Goal: Find specific page/section: Find specific page/section

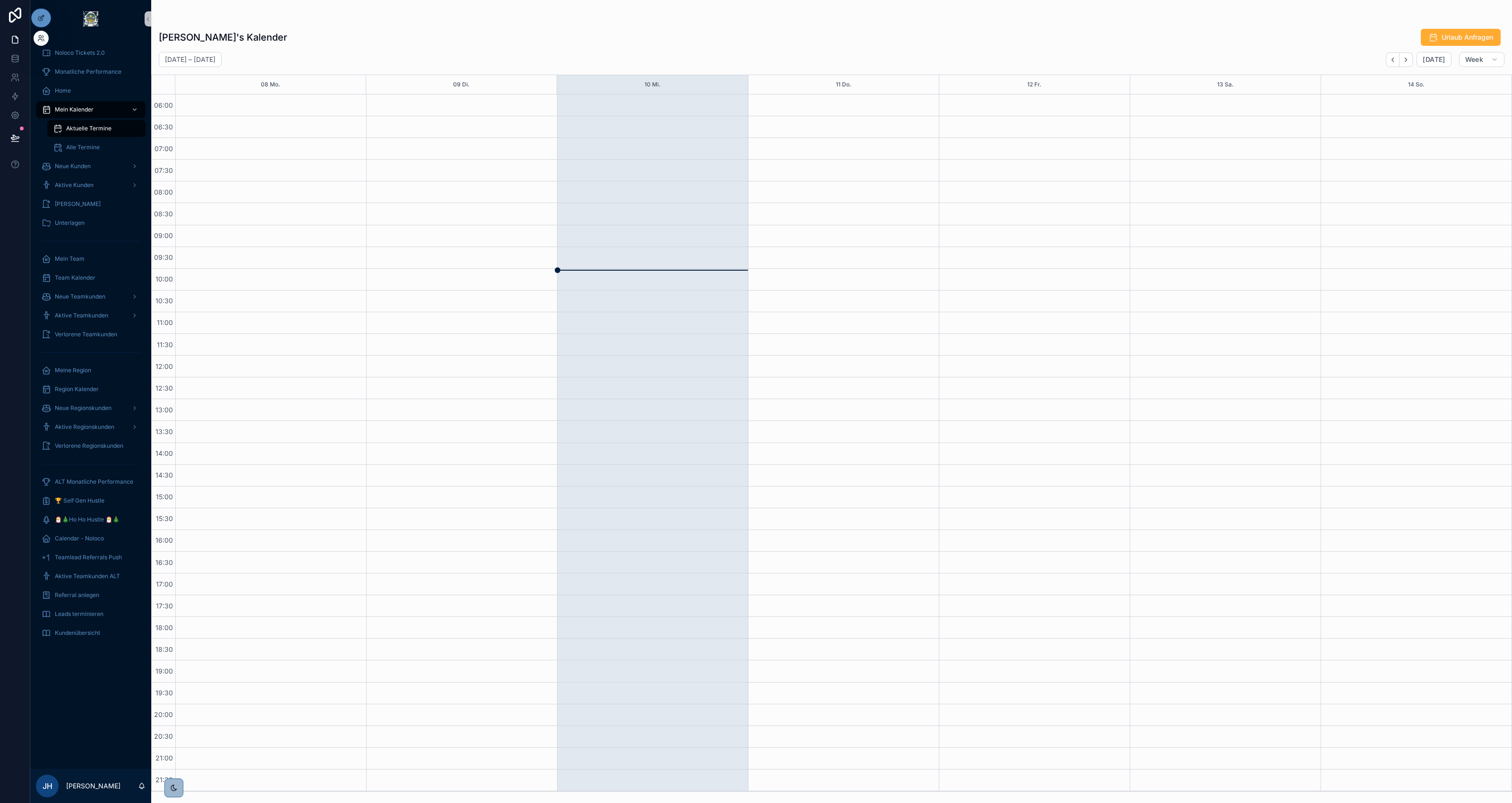
click at [42, 33] on div at bounding box center [41, 38] width 15 height 15
click at [43, 40] on icon at bounding box center [41, 38] width 8 height 8
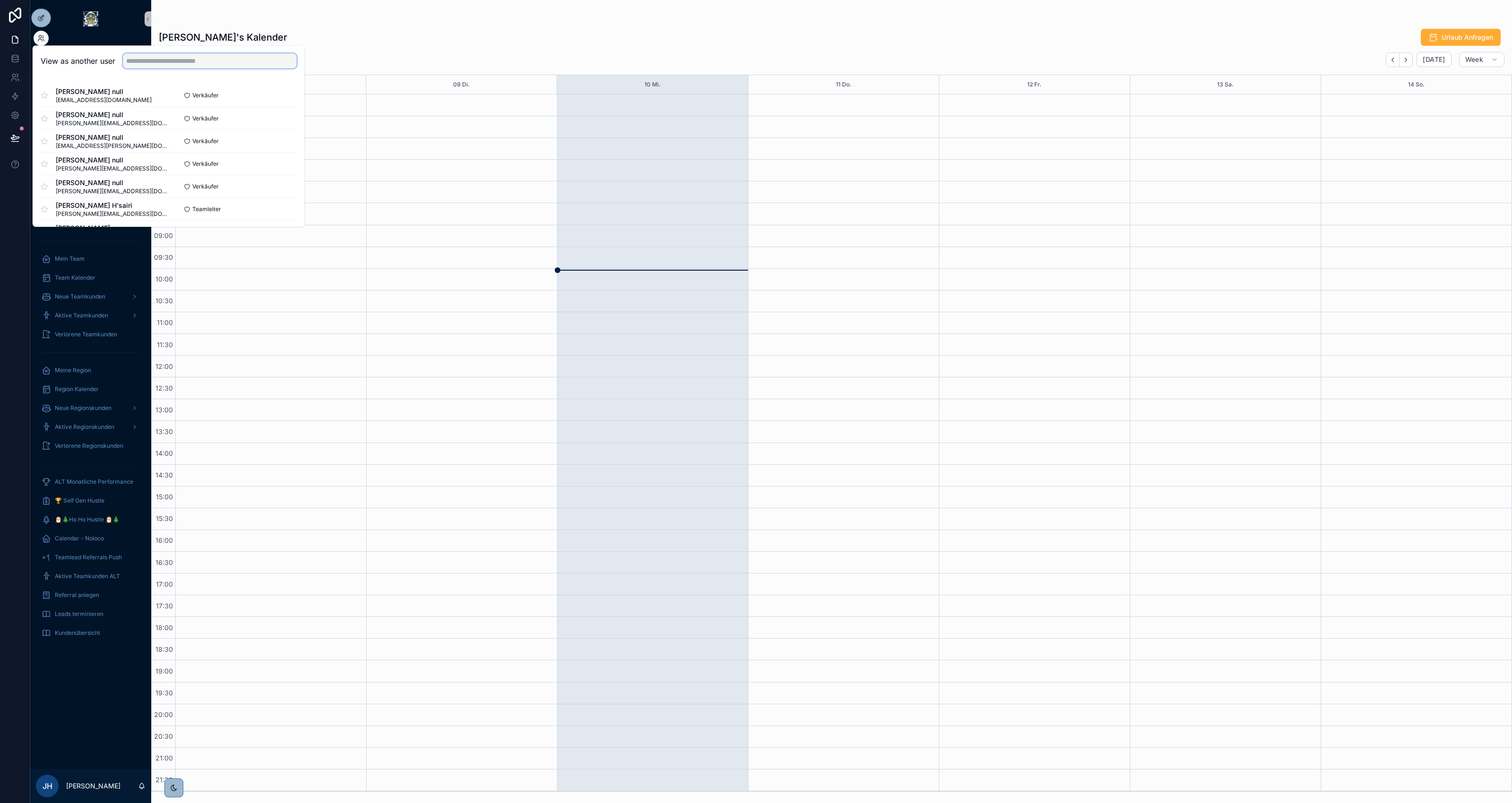
click at [139, 64] on input "text" at bounding box center [210, 61] width 174 height 15
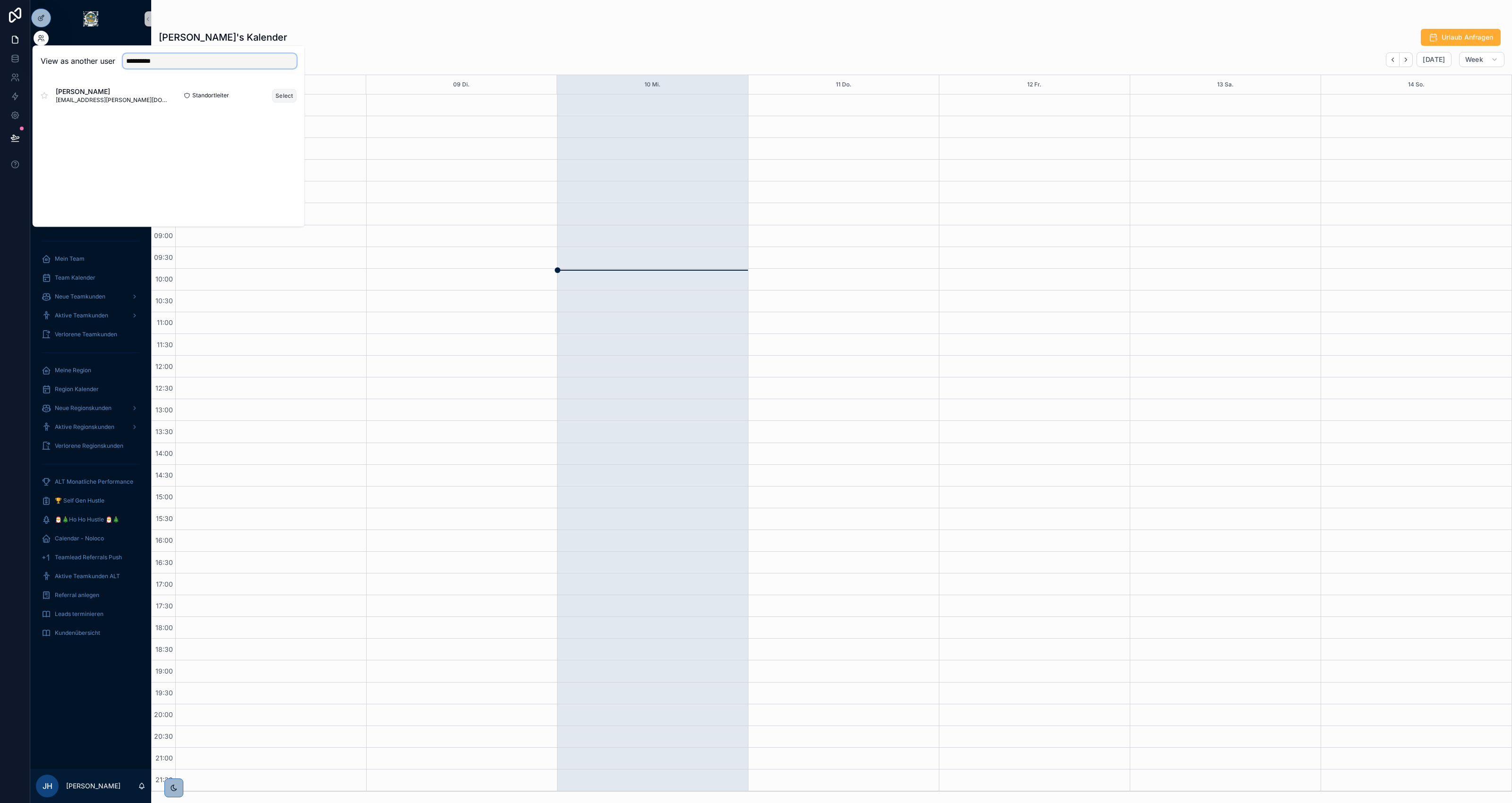
type input "**********"
click at [280, 95] on button "Select" at bounding box center [285, 95] width 25 height 14
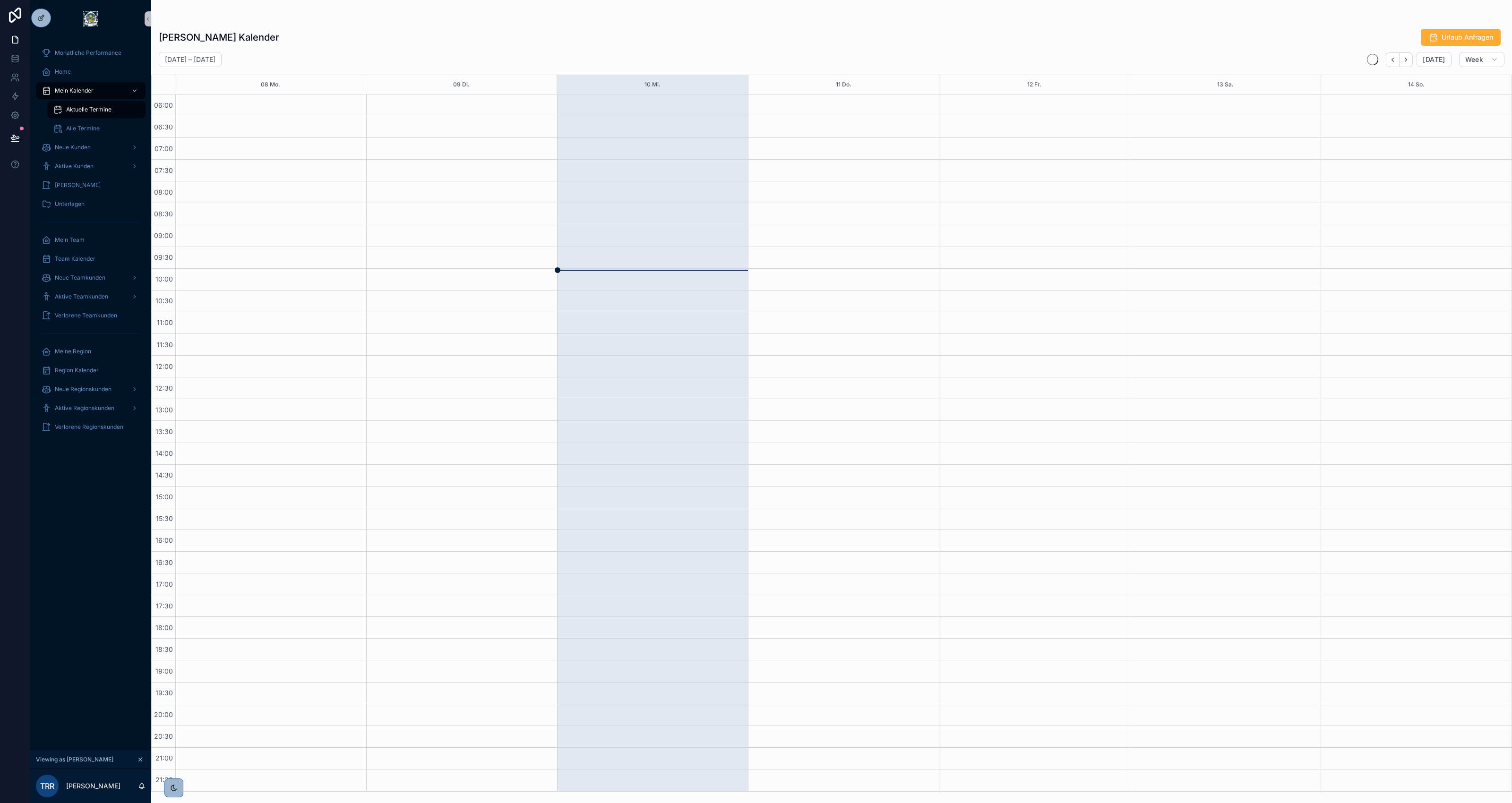
scroll to position [1, 0]
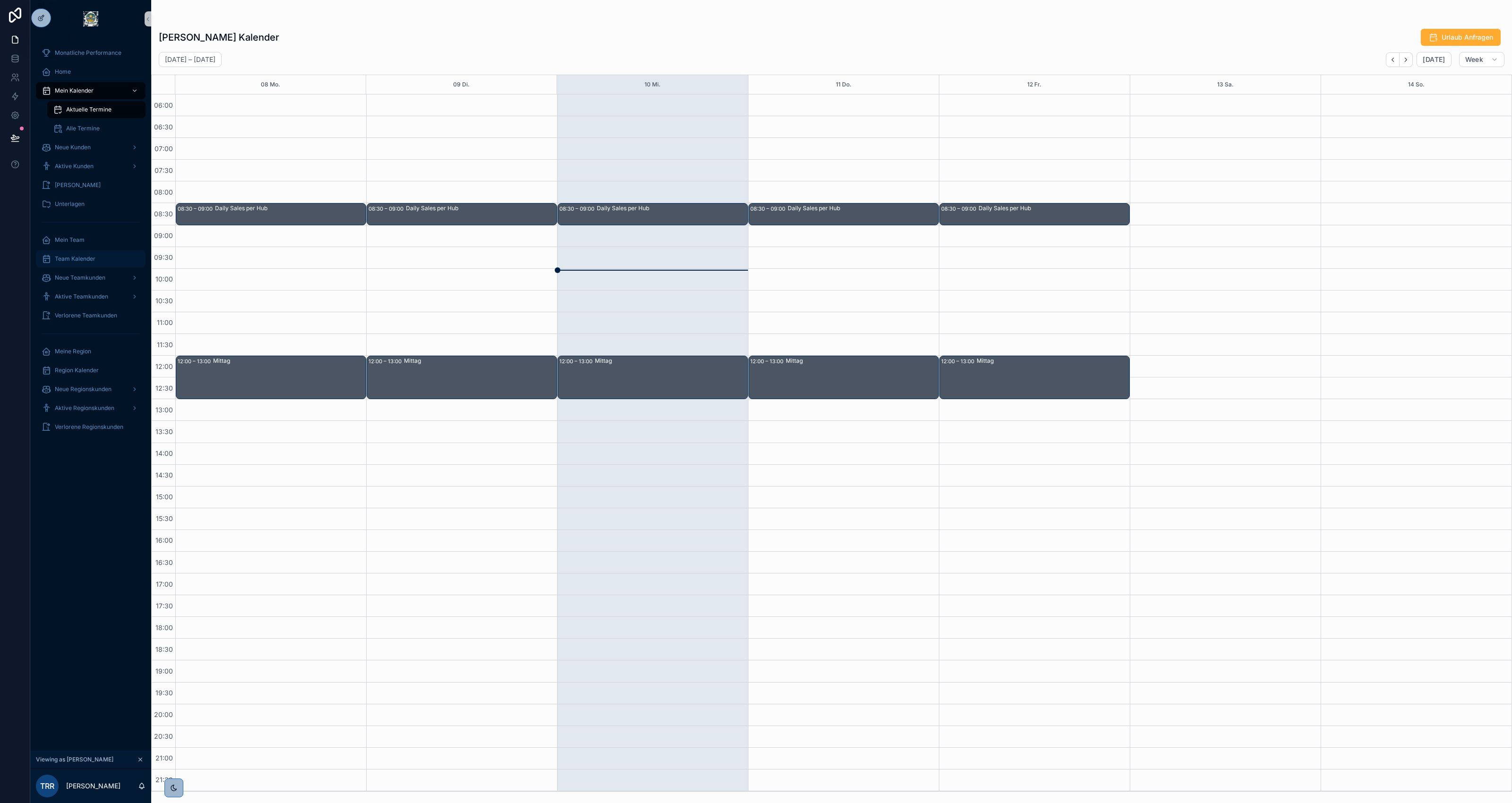
click at [81, 261] on span "Team Kalender" at bounding box center [75, 259] width 41 height 8
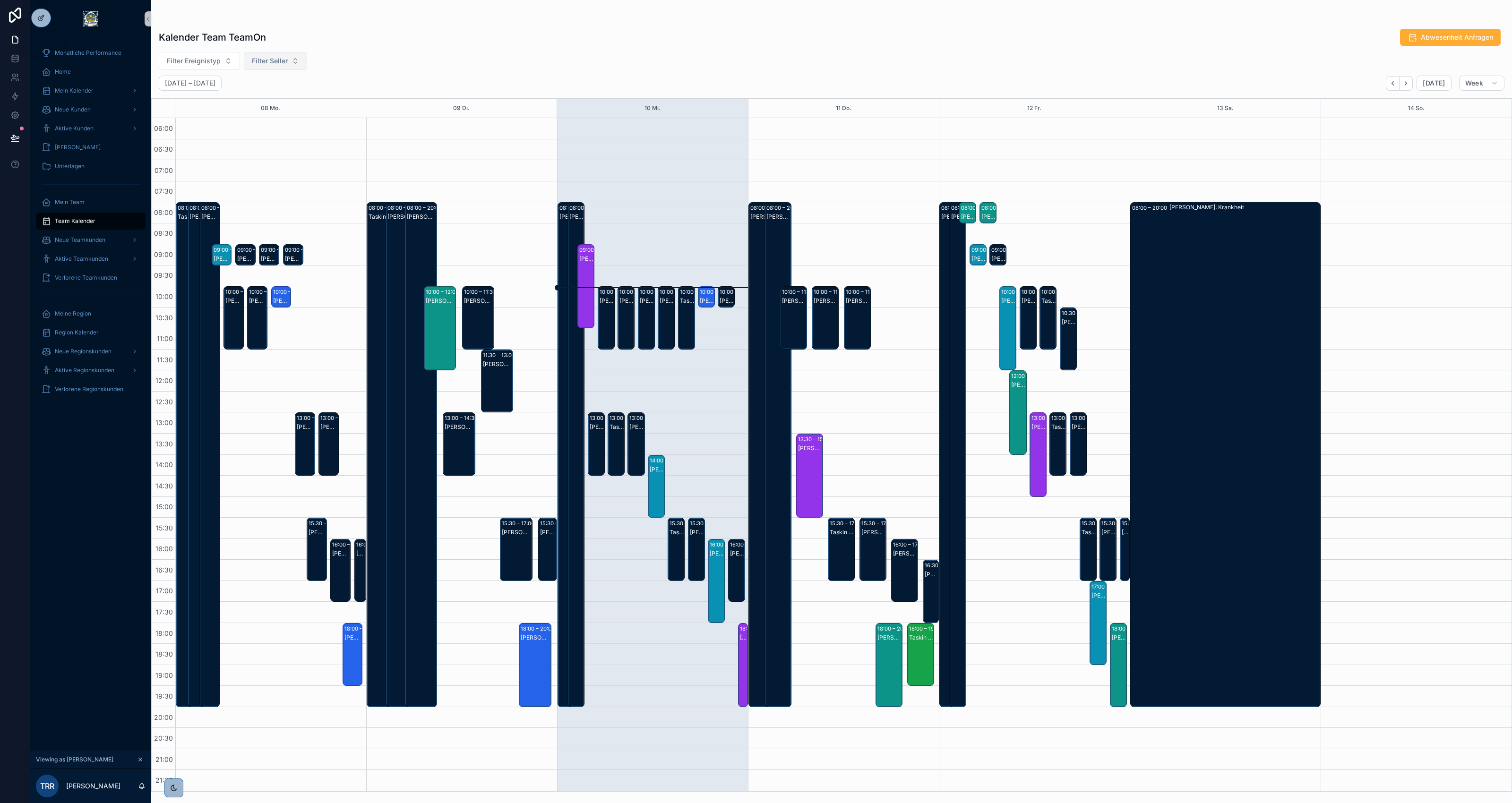
click at [280, 65] on span "Filter Seller" at bounding box center [269, 61] width 36 height 9
click at [211, 60] on span "Filter Ereignistyp" at bounding box center [194, 61] width 54 height 9
click at [278, 59] on span "Filter Seller" at bounding box center [269, 61] width 36 height 9
click at [90, 332] on span "Region Kalender" at bounding box center [76, 332] width 44 height 8
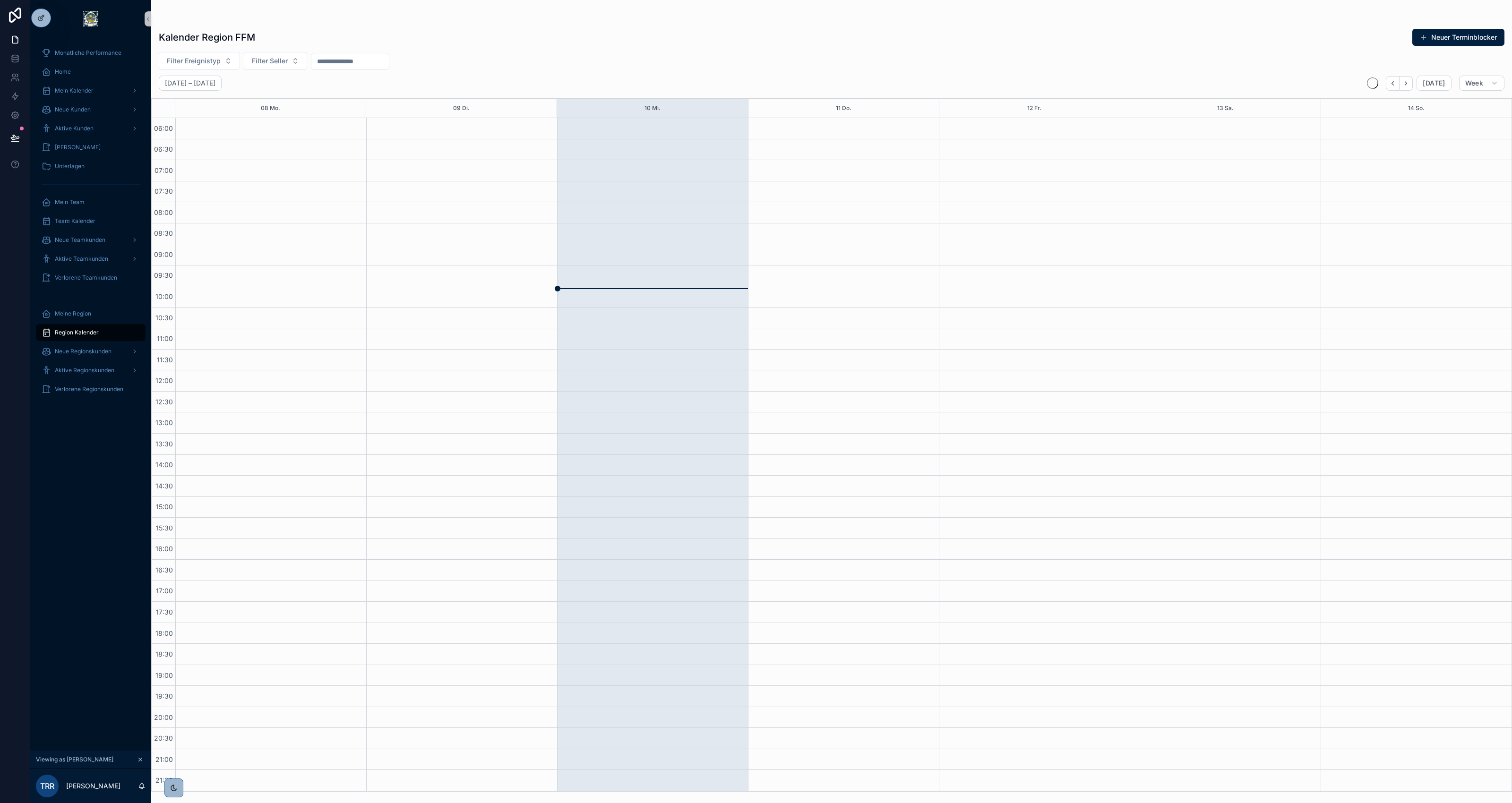
click at [348, 62] on input "scrollable content" at bounding box center [350, 61] width 77 height 14
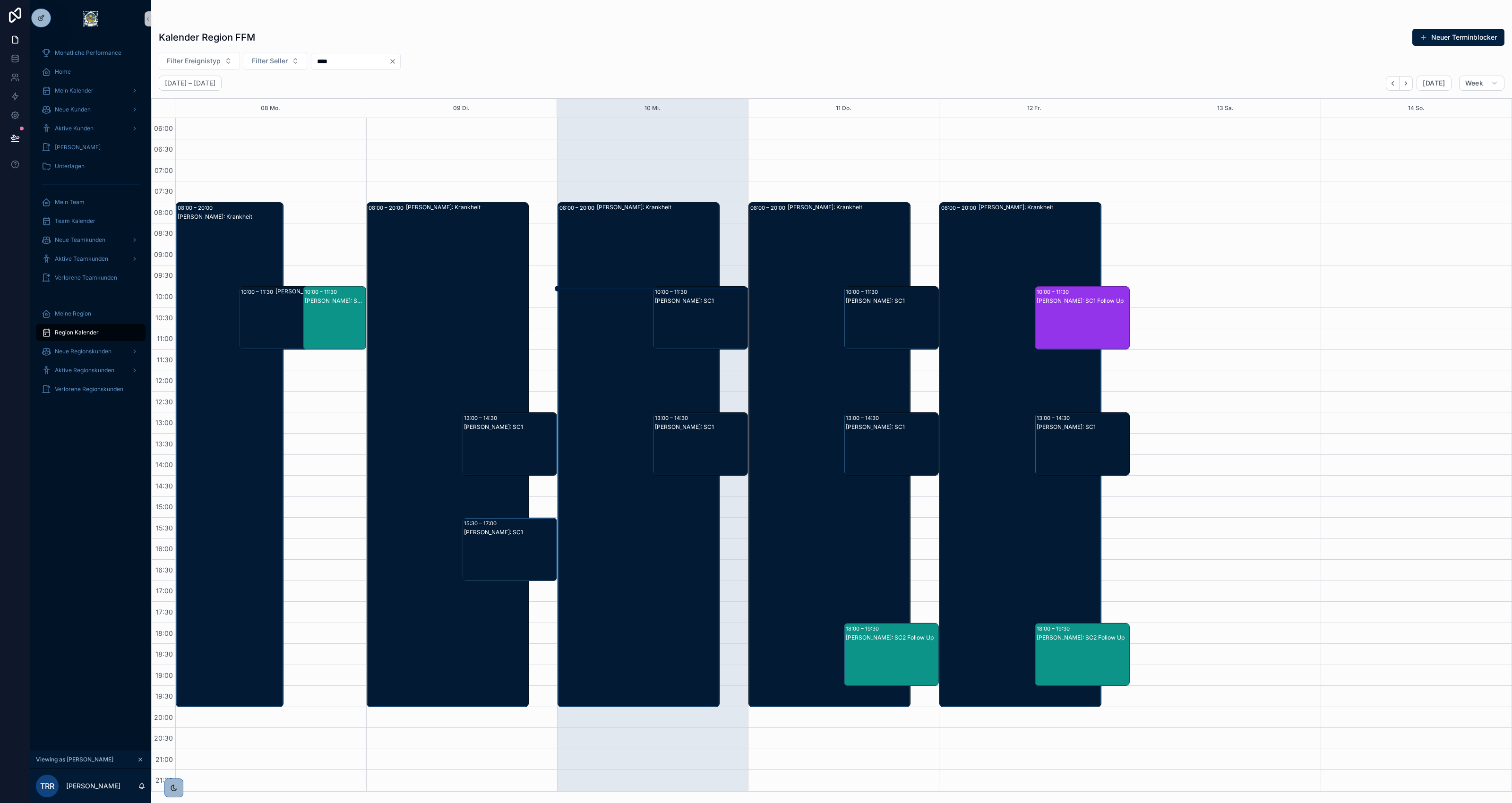
click at [345, 59] on input "****" at bounding box center [350, 61] width 77 height 14
type input "****"
click at [293, 62] on button "Filter Seller" at bounding box center [275, 61] width 63 height 18
click at [188, 55] on button "Filter Ereignistyp" at bounding box center [199, 61] width 81 height 18
click at [256, 56] on span "Filter Seller" at bounding box center [269, 61] width 36 height 9
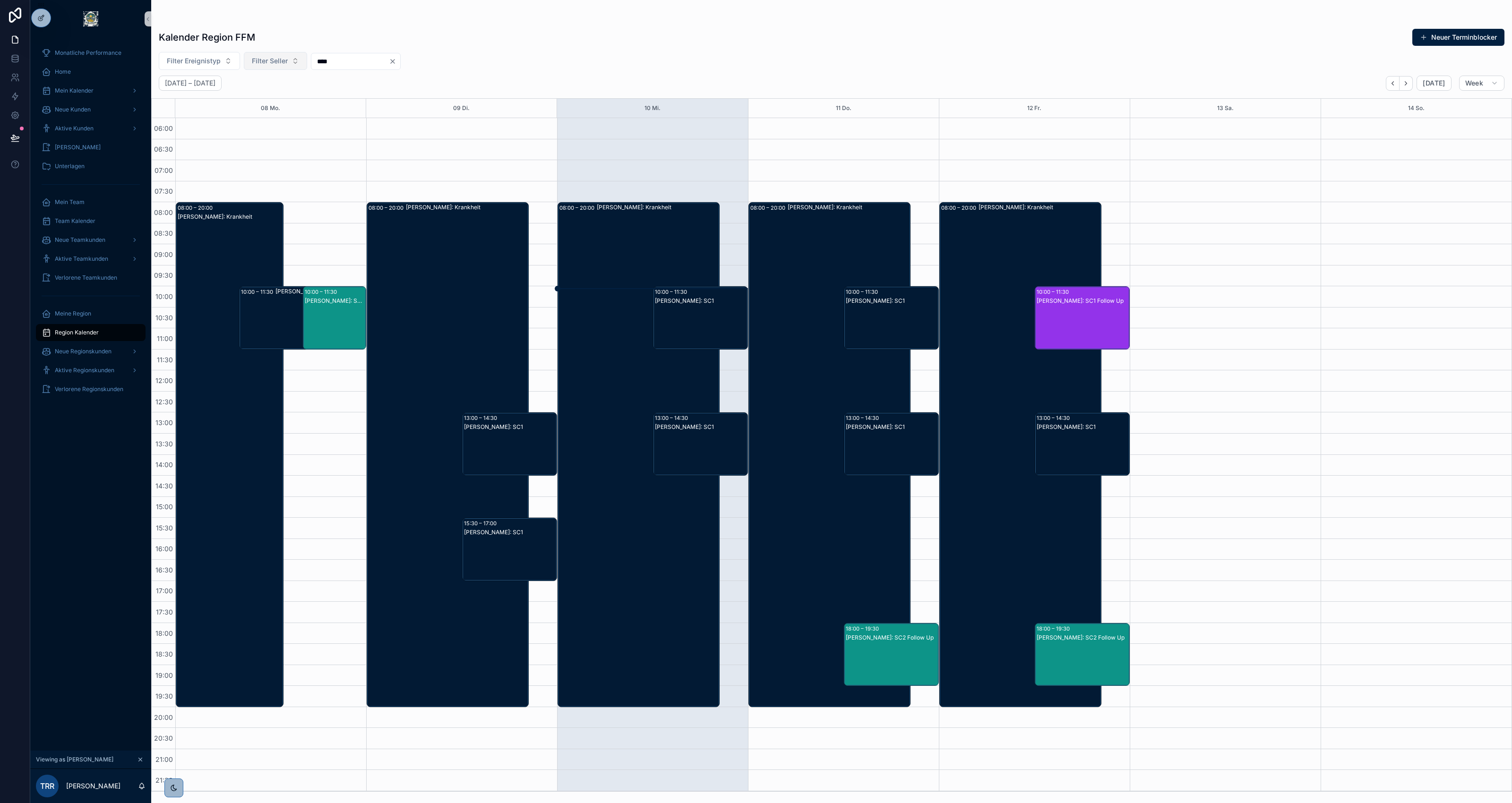
click at [264, 60] on span "Filter Seller" at bounding box center [269, 61] width 36 height 9
